Goal: Check status: Check status

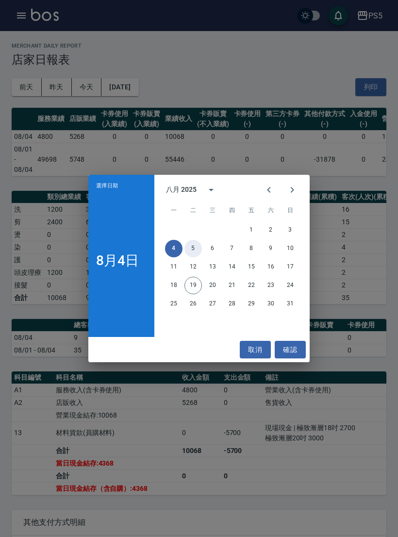
click at [196, 250] on button "5" at bounding box center [192, 248] width 17 height 17
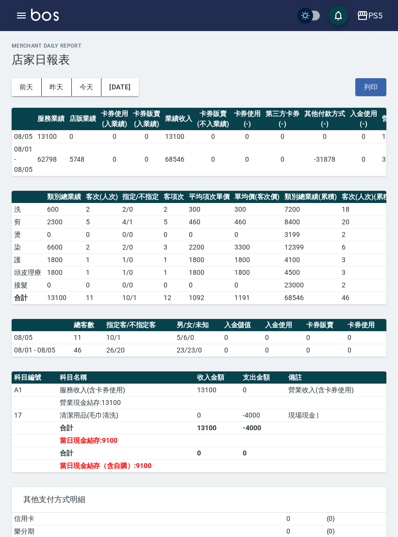
click at [138, 86] on button "[DATE]" at bounding box center [119, 87] width 37 height 18
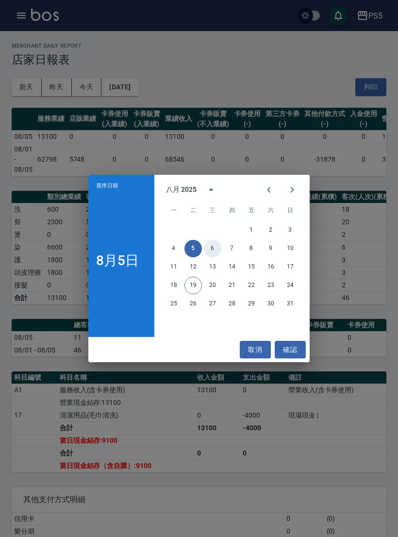
click at [206, 254] on button "6" at bounding box center [212, 248] width 17 height 17
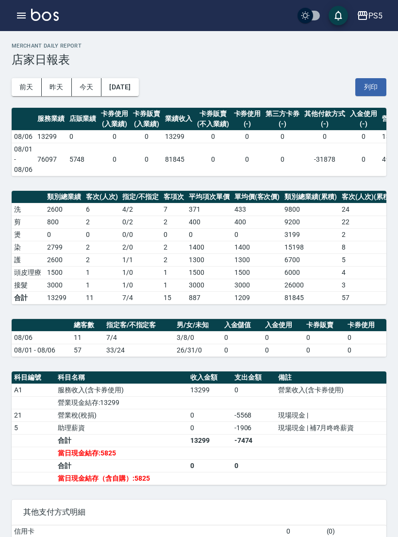
click at [138, 82] on button "[DATE]" at bounding box center [119, 87] width 37 height 18
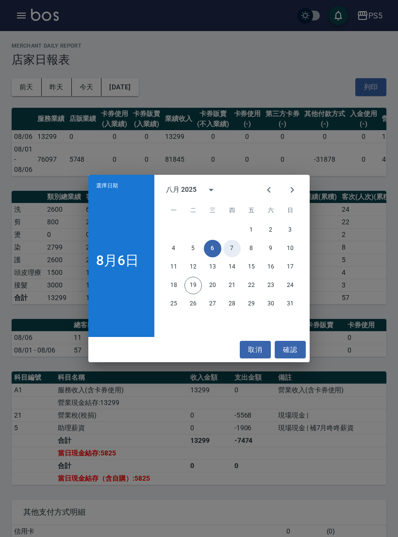
click at [234, 249] on button "7" at bounding box center [231, 248] width 17 height 17
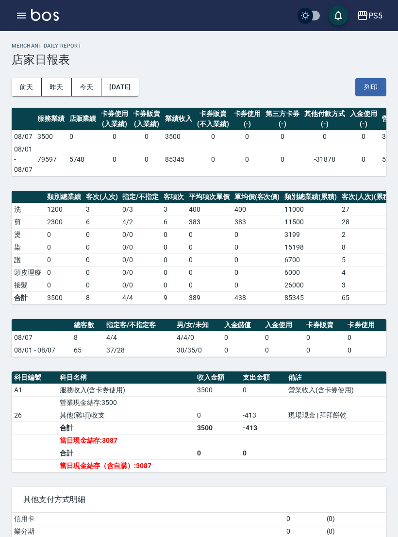
click at [138, 87] on button "[DATE]" at bounding box center [119, 87] width 37 height 18
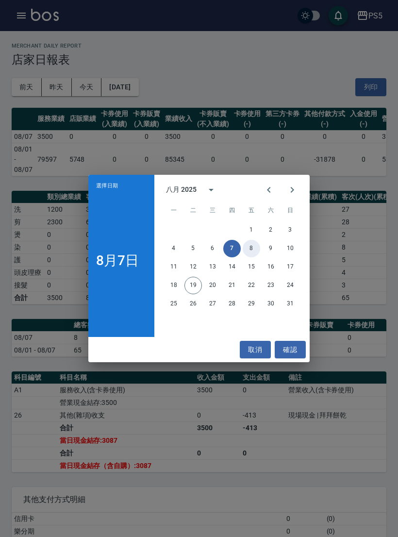
click at [251, 254] on button "8" at bounding box center [251, 248] width 17 height 17
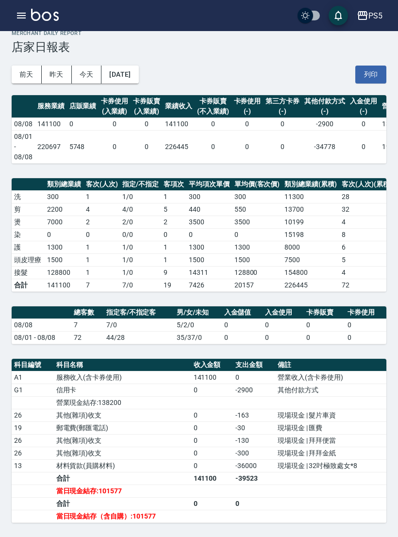
scroll to position [12, 0]
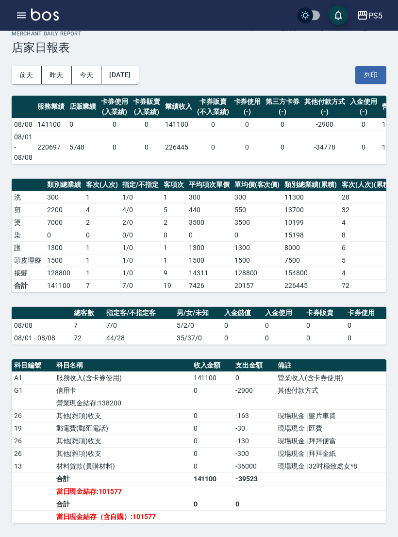
click at [123, 79] on button "[DATE]" at bounding box center [119, 75] width 37 height 18
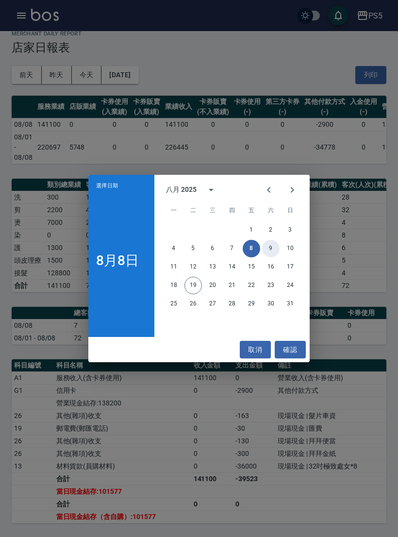
click at [268, 257] on button "9" at bounding box center [270, 248] width 17 height 17
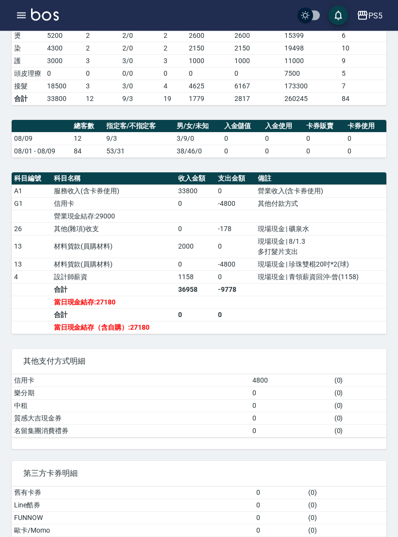
scroll to position [199, 0]
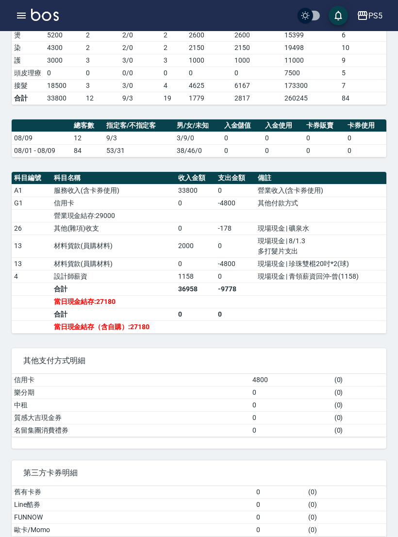
click at [8, 536] on div "第三方卡券明細 舊有卡券 0 ( 0 ) Line酷券 0 ( 0 ) FUNNOW 0 ( 0 ) 歐卡/Momo 0 ( 0 )" at bounding box center [193, 497] width 386 height 99
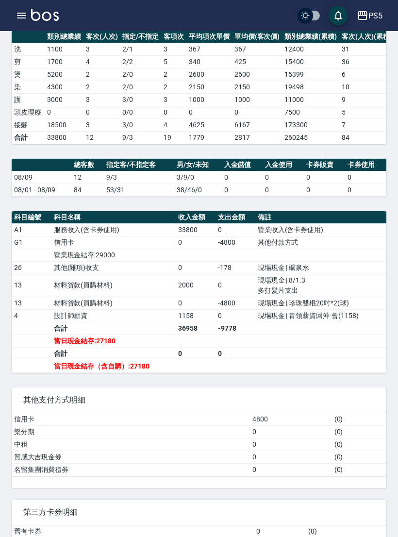
scroll to position [0, 0]
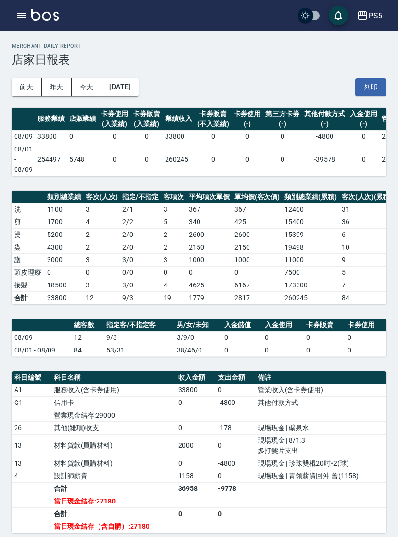
click at [138, 82] on button "[DATE]" at bounding box center [119, 87] width 37 height 18
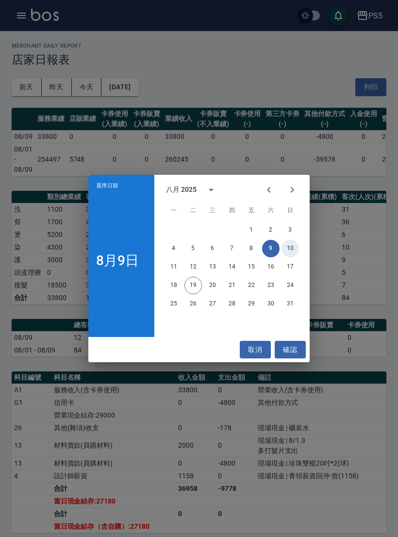
click at [288, 249] on button "10" at bounding box center [289, 248] width 17 height 17
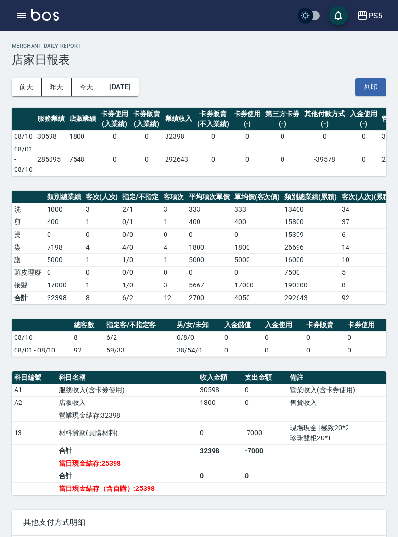
click at [138, 88] on button "[DATE]" at bounding box center [119, 87] width 37 height 18
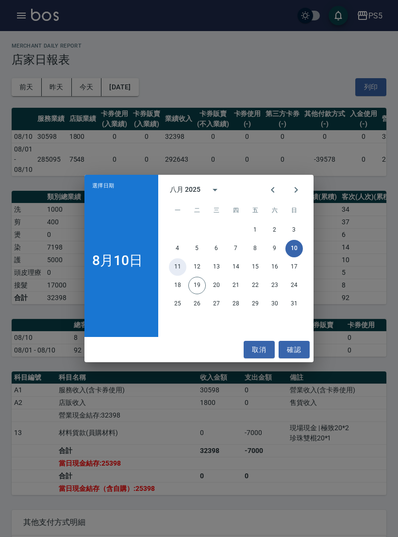
click at [180, 264] on button "11" at bounding box center [177, 266] width 17 height 17
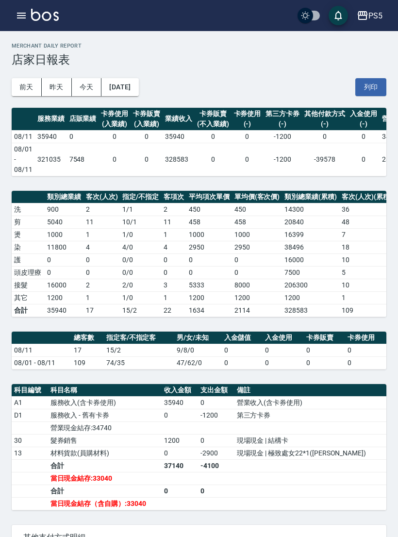
click at [116, 94] on button "[DATE]" at bounding box center [119, 87] width 37 height 18
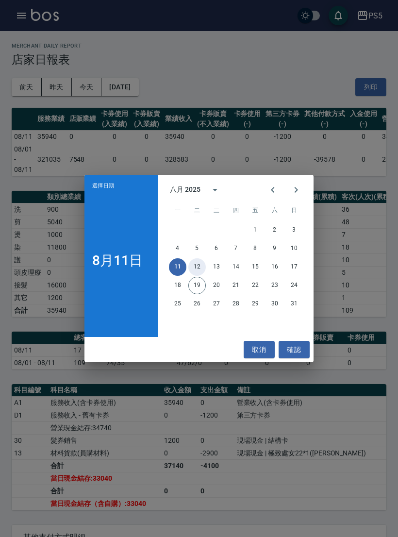
click at [202, 264] on button "12" at bounding box center [196, 266] width 17 height 17
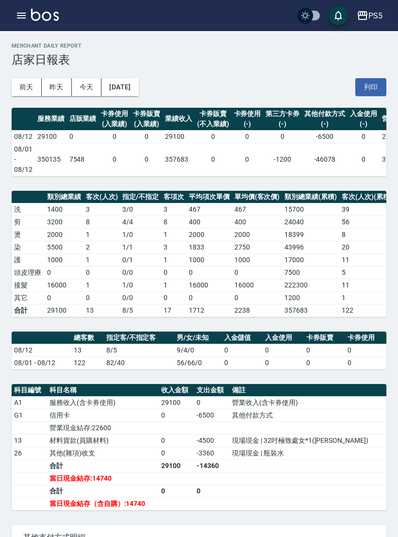
click at [137, 92] on button "[DATE]" at bounding box center [119, 87] width 37 height 18
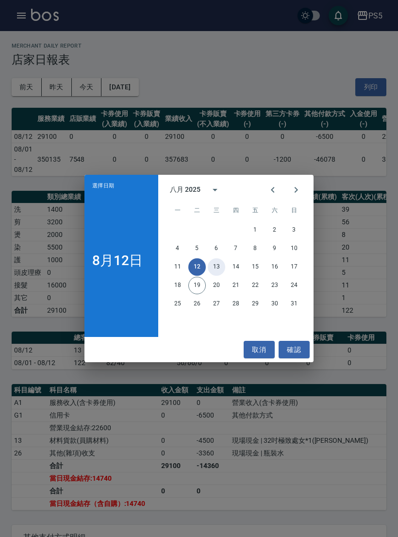
click at [219, 265] on button "13" at bounding box center [216, 266] width 17 height 17
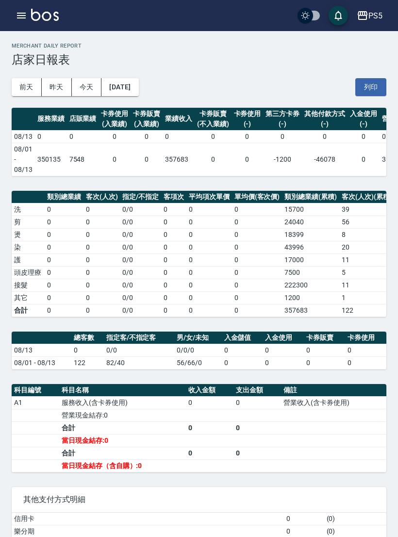
click at [132, 86] on button "[DATE]" at bounding box center [119, 87] width 37 height 18
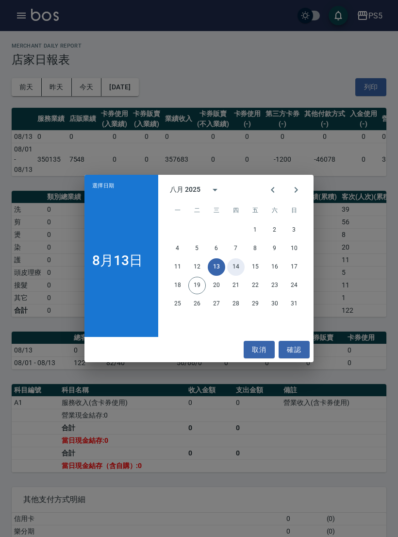
click at [242, 269] on button "14" at bounding box center [235, 266] width 17 height 17
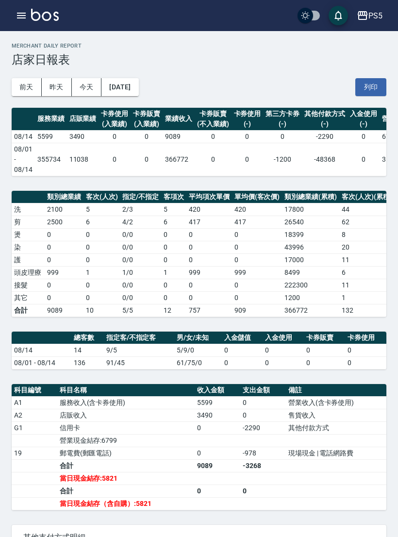
click at [138, 90] on button "[DATE]" at bounding box center [119, 87] width 37 height 18
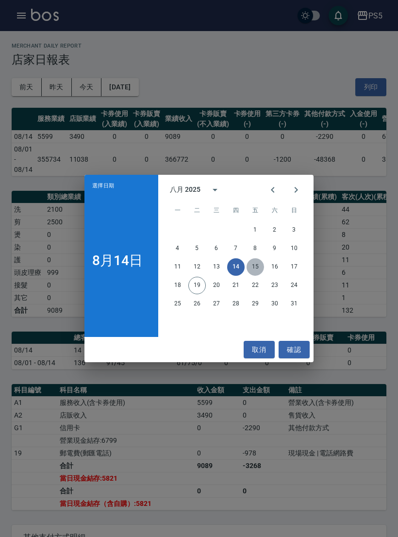
click at [260, 267] on button "15" at bounding box center [255, 266] width 17 height 17
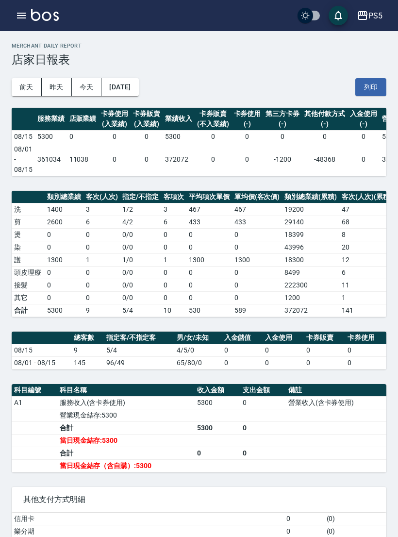
click at [138, 79] on button "[DATE]" at bounding box center [119, 87] width 37 height 18
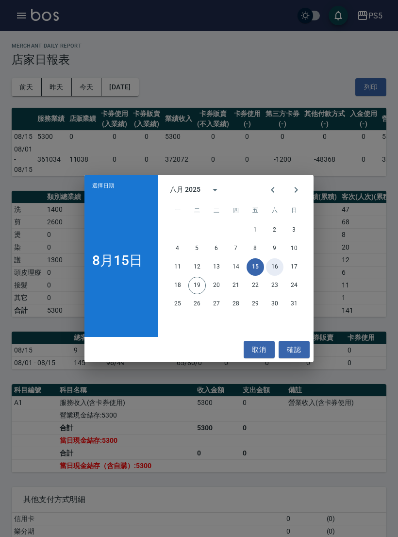
click at [273, 263] on button "16" at bounding box center [274, 266] width 17 height 17
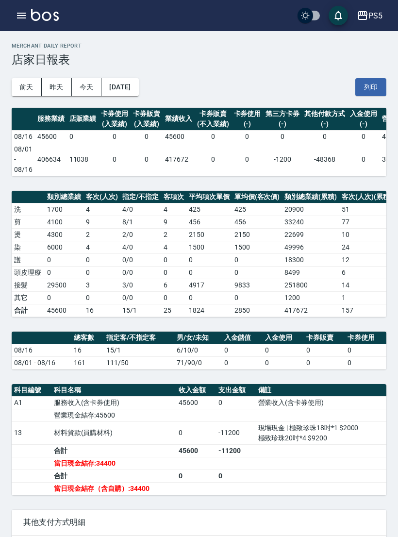
click at [138, 92] on button "[DATE]" at bounding box center [119, 87] width 37 height 18
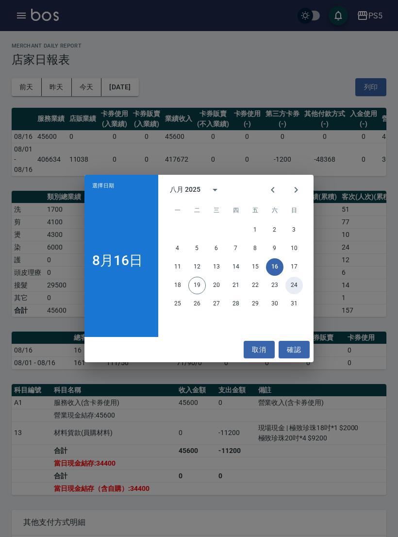
click at [291, 277] on button "24" at bounding box center [293, 285] width 17 height 17
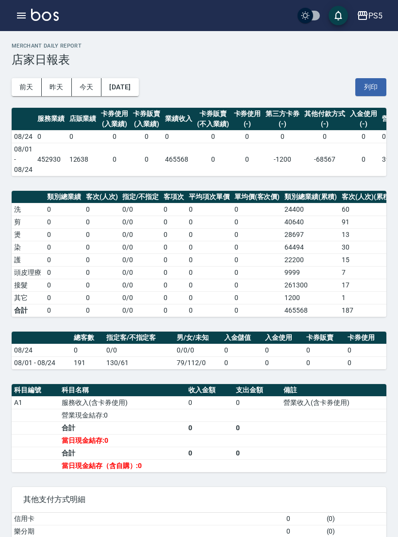
click at [138, 87] on button "[DATE]" at bounding box center [119, 87] width 37 height 18
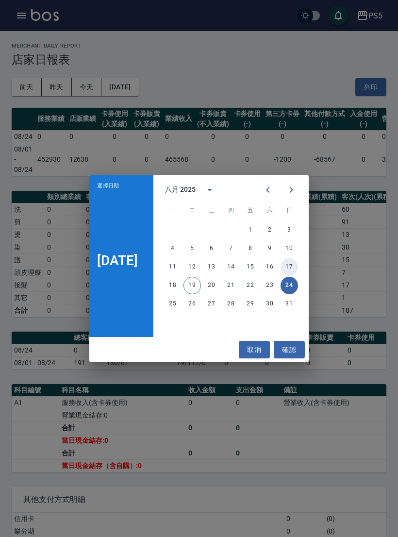
click at [296, 265] on button "17" at bounding box center [288, 266] width 17 height 17
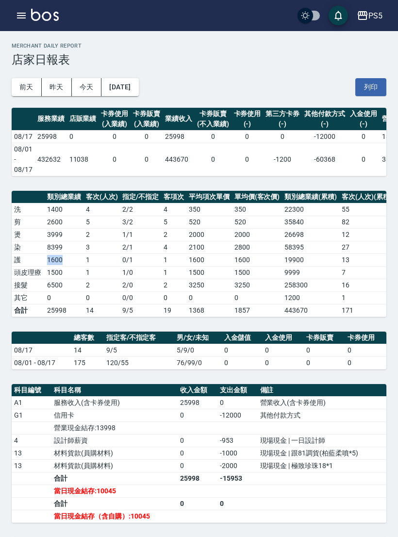
click at [212, 86] on div "[DATE] [DATE] [DATE] [DATE] 列印" at bounding box center [199, 86] width 375 height 41
click at [138, 85] on button "[DATE]" at bounding box center [119, 87] width 37 height 18
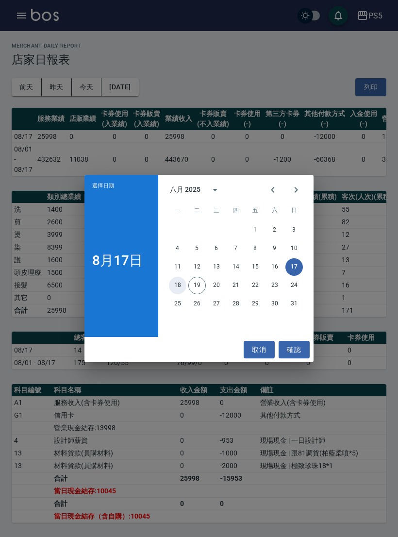
click at [180, 284] on button "18" at bounding box center [177, 285] width 17 height 17
